Goal: Check status: Check status

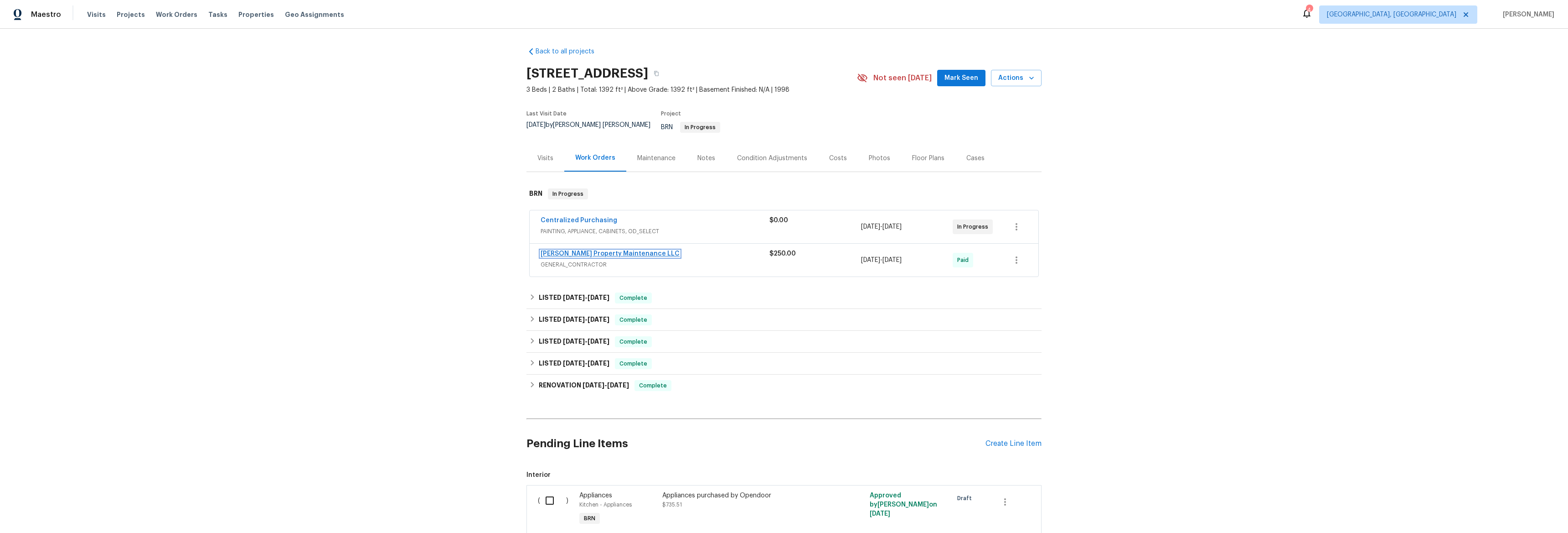
click at [559, 250] on link "[PERSON_NAME] Property Maintenance LLC" at bounding box center [610, 253] width 139 height 6
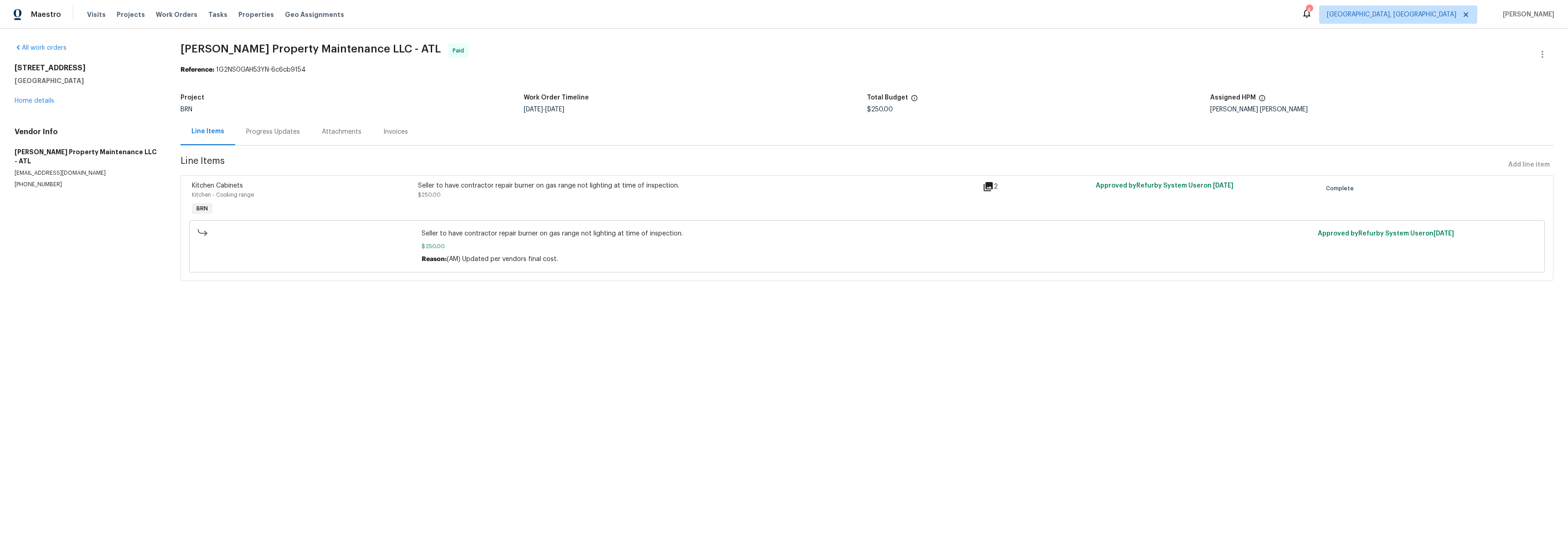
click at [992, 186] on div "2" at bounding box center [1036, 186] width 108 height 11
click at [986, 186] on icon at bounding box center [988, 186] width 9 height 9
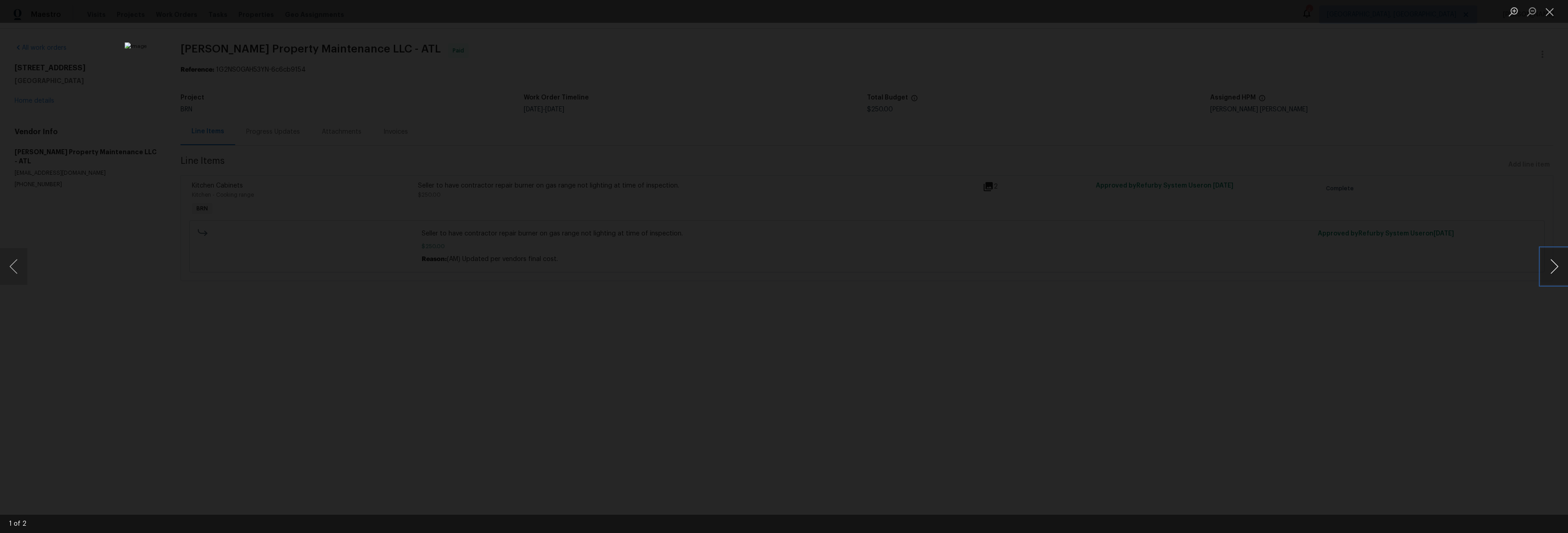
click at [1552, 268] on button "Next image" at bounding box center [1554, 266] width 27 height 37
click at [1553, 268] on button "Next image" at bounding box center [1554, 266] width 27 height 37
click at [440, 206] on div "Lightbox" at bounding box center [784, 266] width 1568 height 533
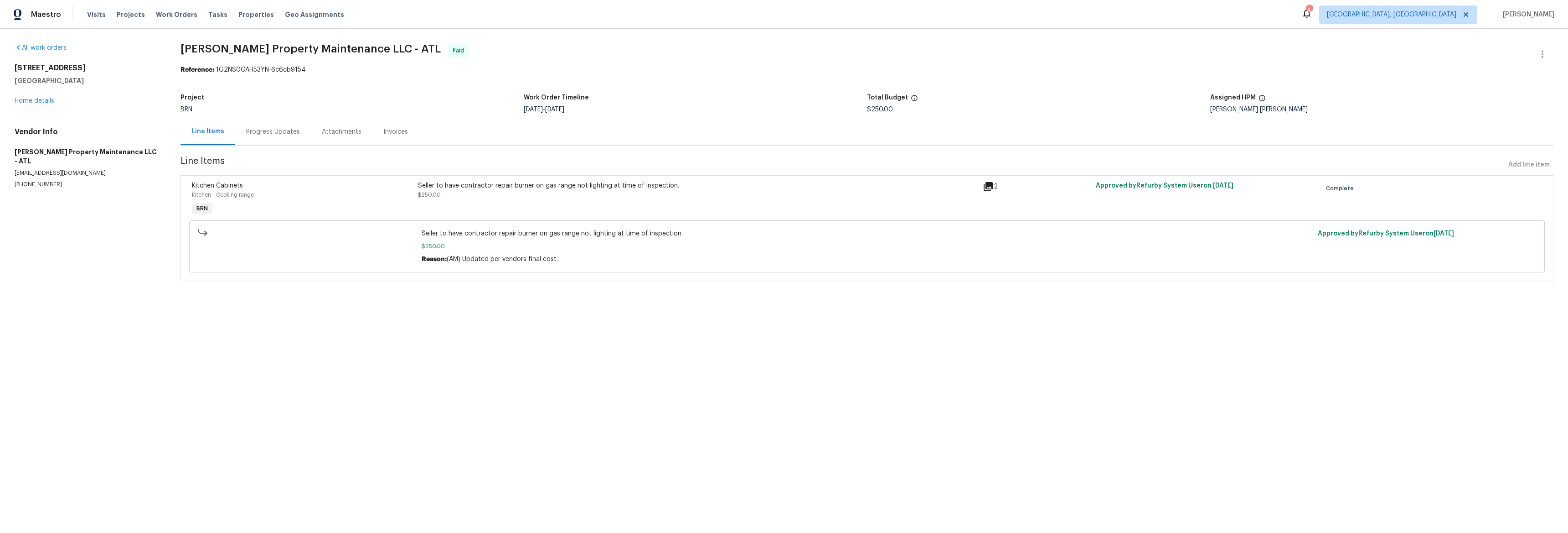
click at [265, 131] on div "Progress Updates" at bounding box center [273, 132] width 54 height 9
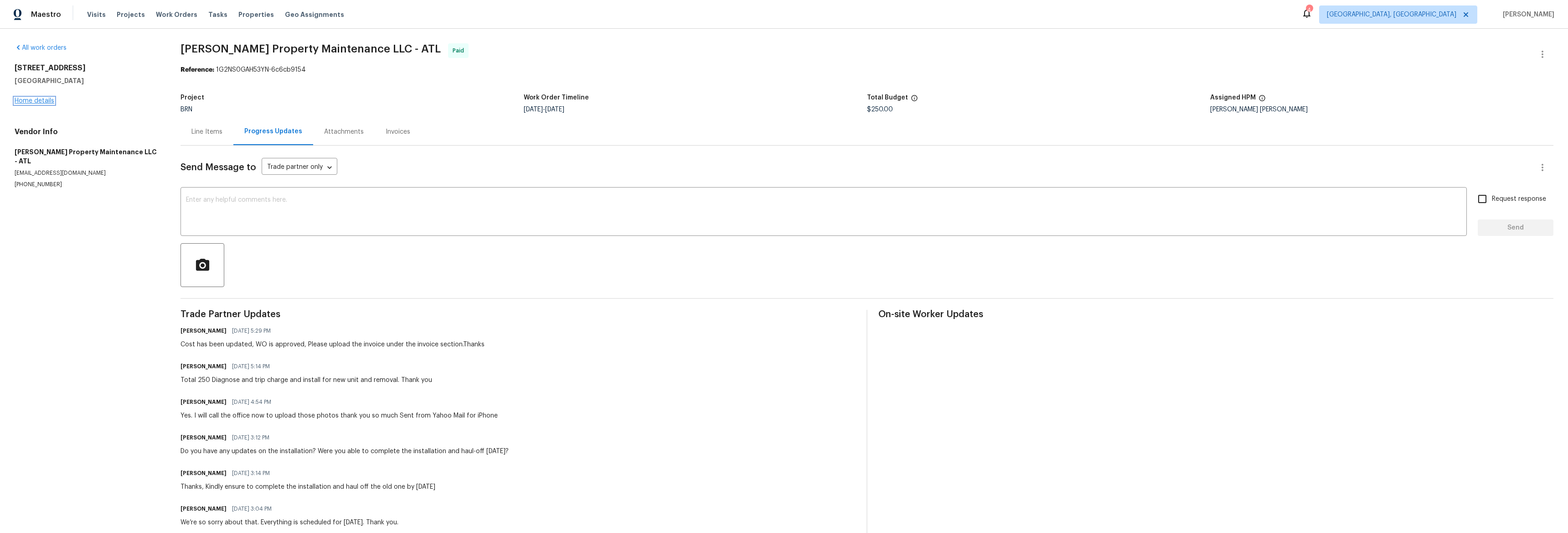
click at [41, 98] on link "Home details" at bounding box center [34, 101] width 40 height 6
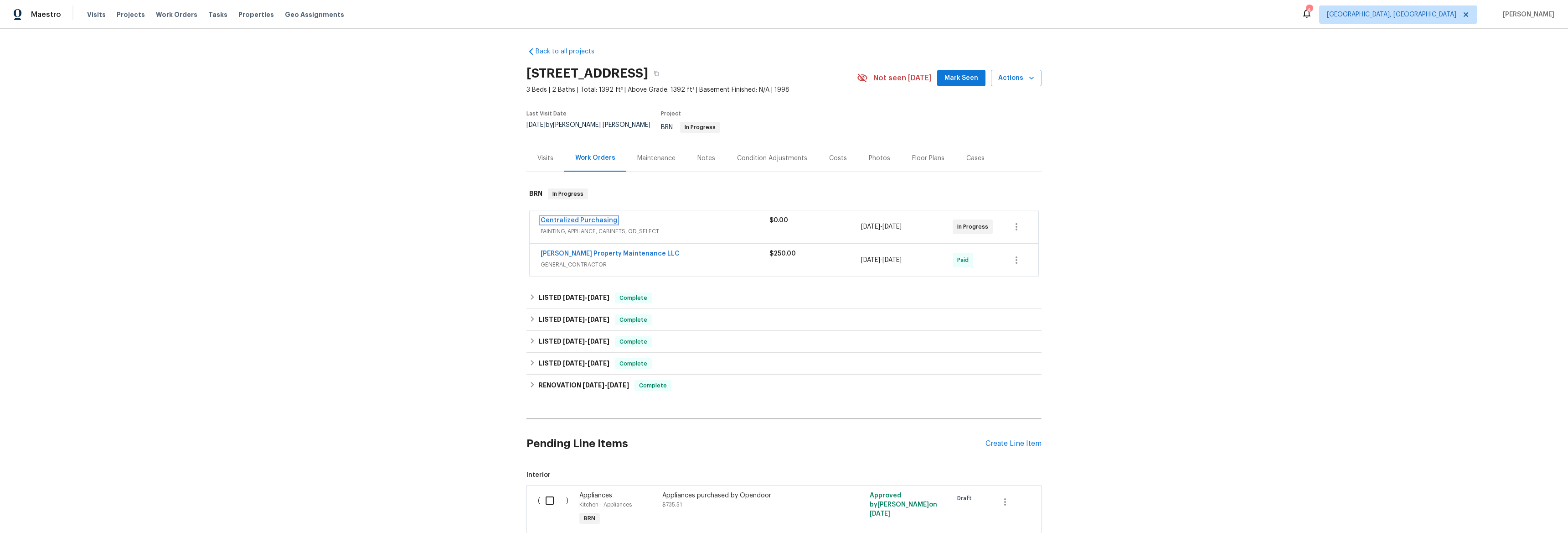
click at [587, 217] on link "Centralized Purchasing" at bounding box center [579, 220] width 77 height 6
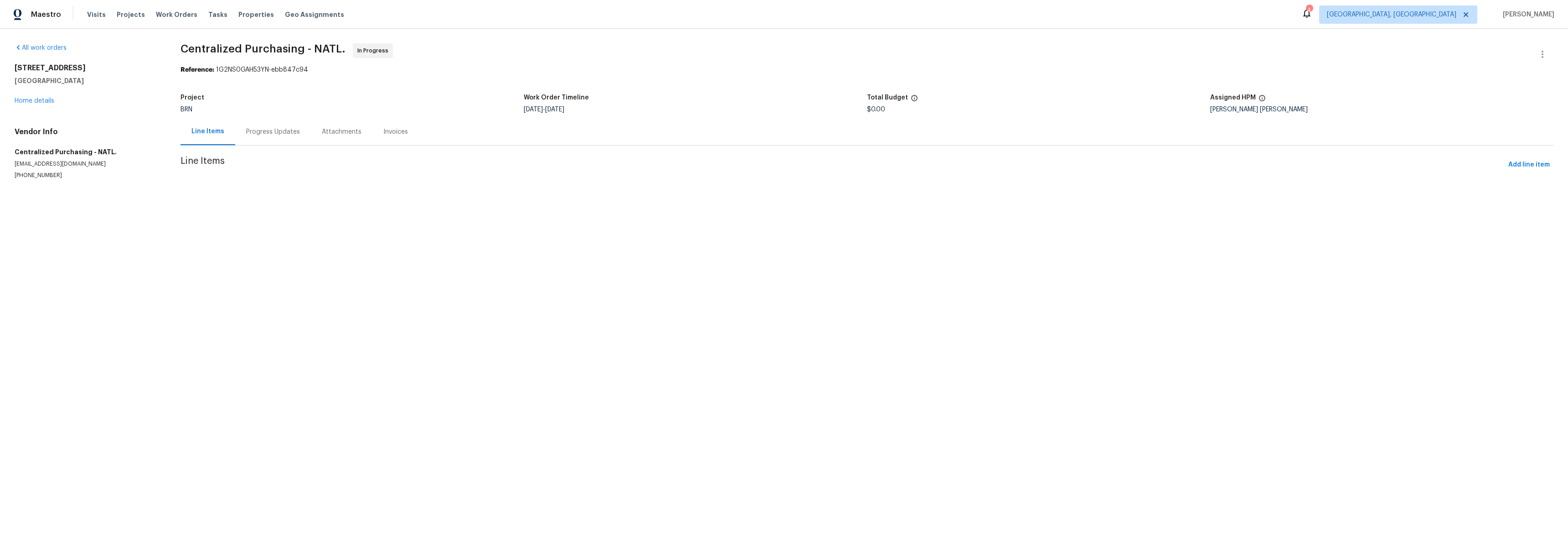
click at [263, 132] on div "Progress Updates" at bounding box center [273, 132] width 54 height 9
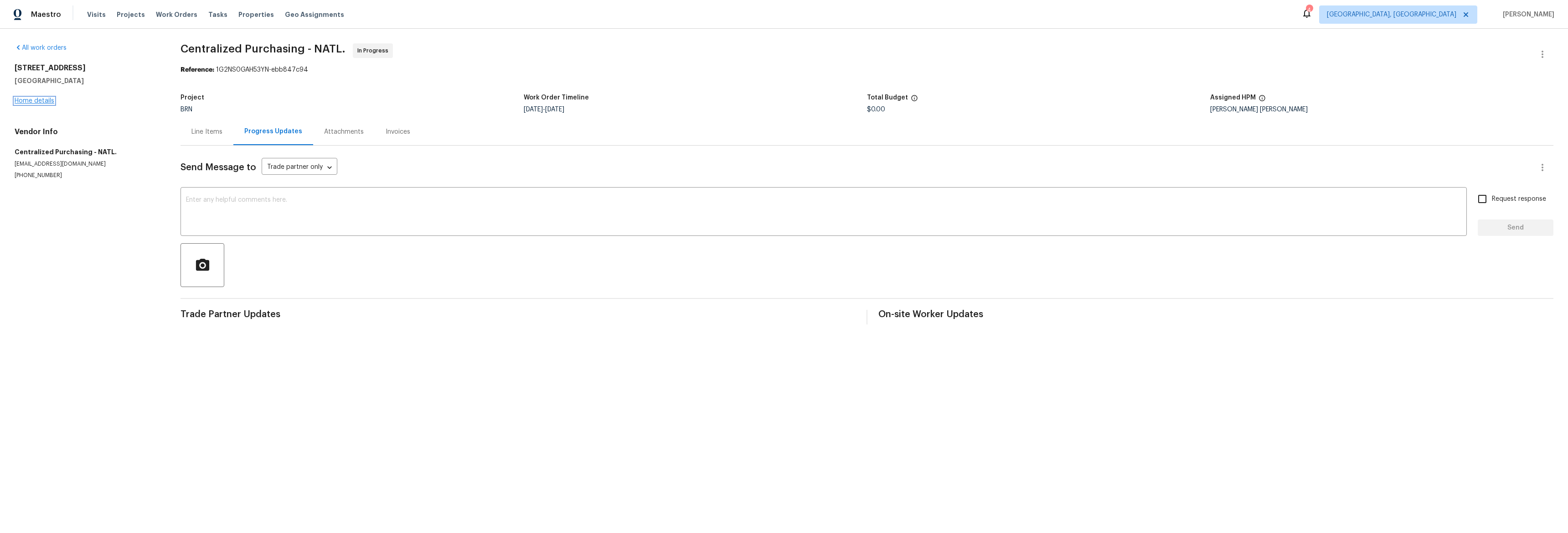
click at [33, 102] on link "Home details" at bounding box center [34, 101] width 40 height 6
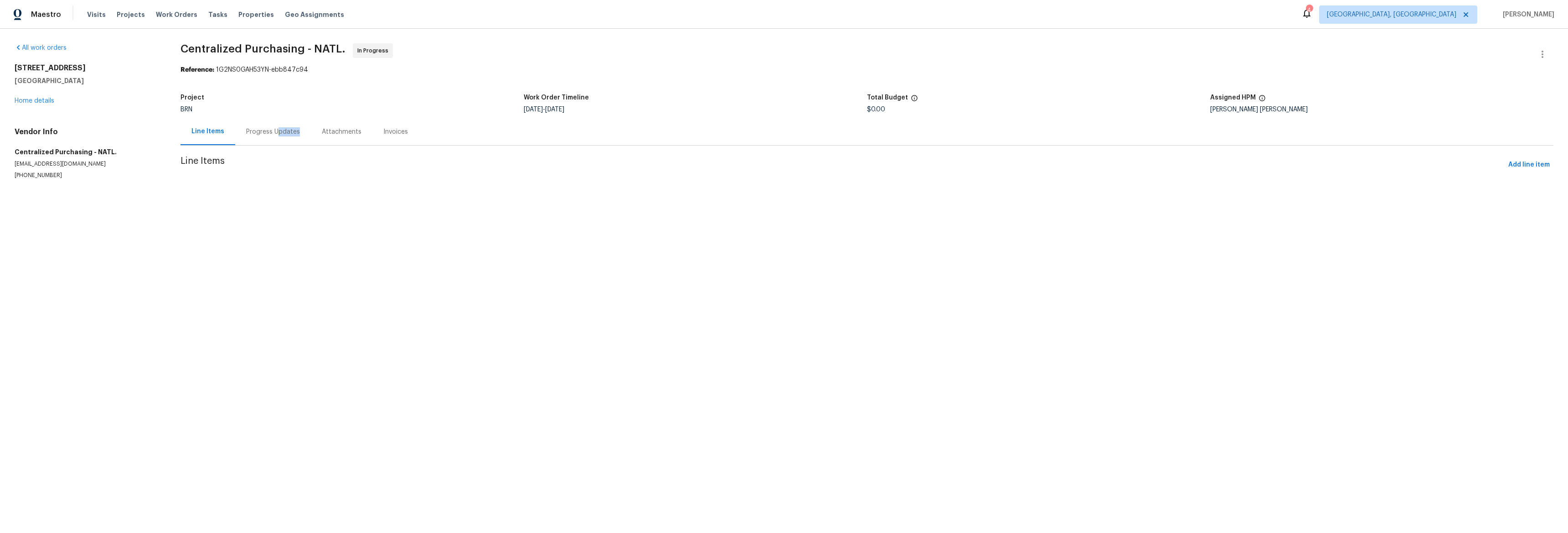
click at [277, 137] on div "Progress Updates" at bounding box center [273, 132] width 75 height 27
